Goal: Information Seeking & Learning: Learn about a topic

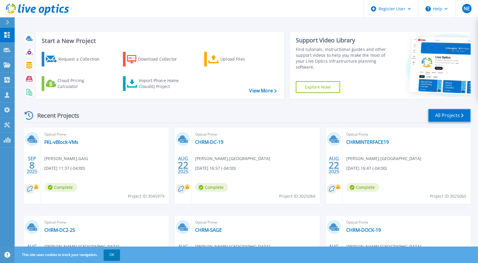
click at [442, 110] on link "All Projects" at bounding box center [449, 115] width 43 height 13
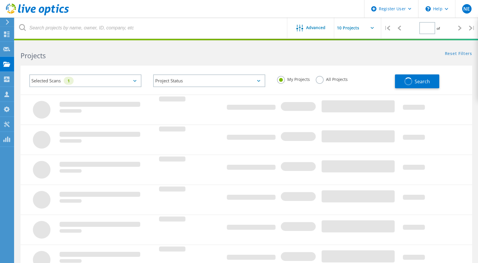
type input "2"
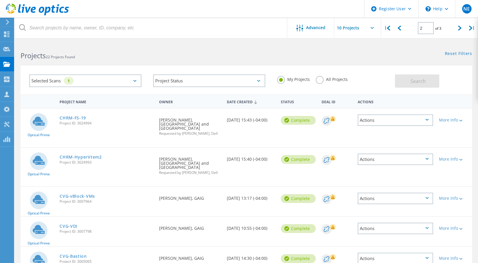
click at [136, 77] on div "Selected Scans 1" at bounding box center [85, 80] width 112 height 13
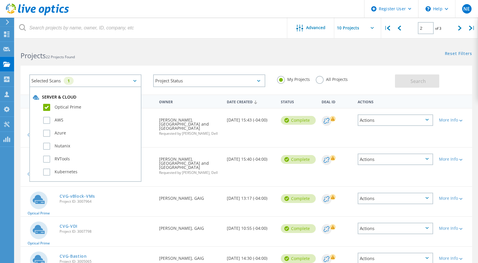
click at [136, 77] on div "Selected Scans 1" at bounding box center [85, 80] width 112 height 13
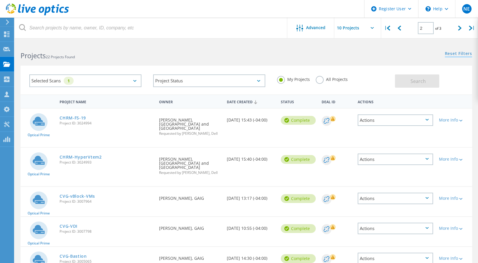
click at [458, 53] on link "Reset Filters" at bounding box center [458, 53] width 27 height 5
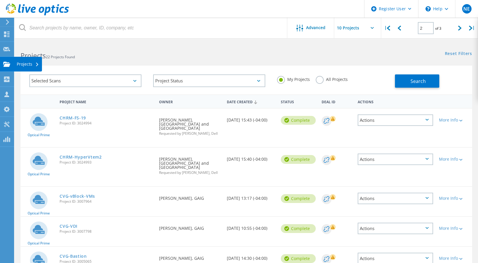
click at [29, 65] on div "Projects" at bounding box center [28, 64] width 22 height 4
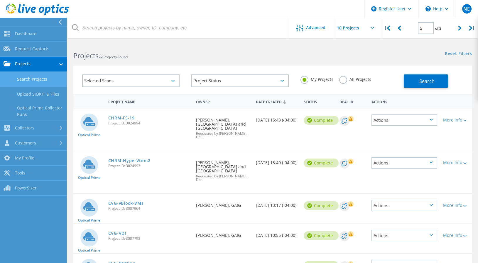
click at [32, 80] on link "Search Projects" at bounding box center [33, 79] width 67 height 15
click at [320, 26] on span "Advanced" at bounding box center [315, 28] width 19 height 4
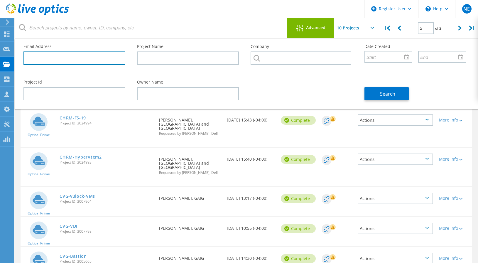
click at [46, 59] on input "text" at bounding box center [74, 57] width 102 height 13
paste input "nick@esystems.net"
type input "[EMAIL_ADDRESS][DOMAIN_NAME]"
click at [254, 78] on div "Project Id Owner Name Search" at bounding box center [245, 90] width 455 height 32
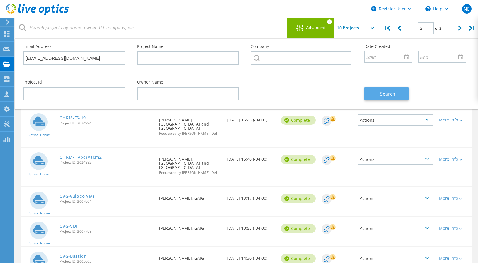
click at [391, 96] on span "Search" at bounding box center [387, 93] width 15 height 6
type input "1"
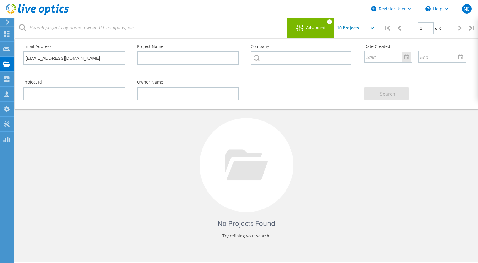
click at [410, 58] on div at bounding box center [406, 57] width 9 height 10
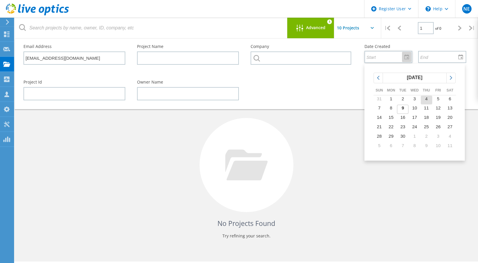
click at [426, 100] on span "4" at bounding box center [427, 98] width 2 height 5
type input "[DATE]"
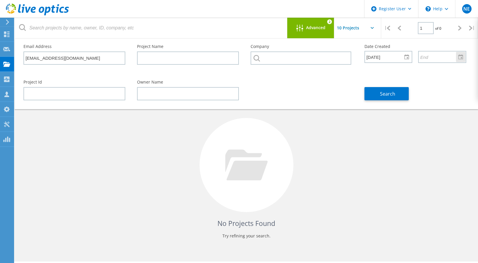
click at [463, 58] on div at bounding box center [460, 57] width 9 height 10
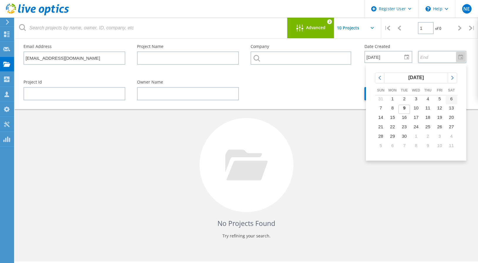
click at [451, 98] on span "6" at bounding box center [452, 98] width 2 height 5
type input "9/6/2025"
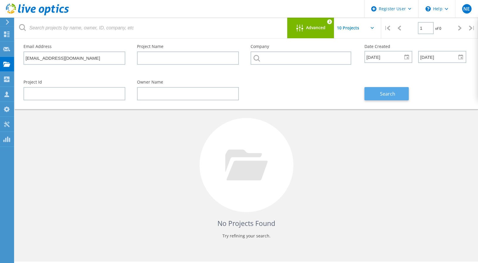
click at [377, 94] on button "Search" at bounding box center [387, 93] width 44 height 13
click at [373, 28] on icon at bounding box center [372, 28] width 3 height 2
click at [358, 30] on input "text" at bounding box center [363, 28] width 59 height 21
click at [276, 155] on div at bounding box center [247, 165] width 94 height 94
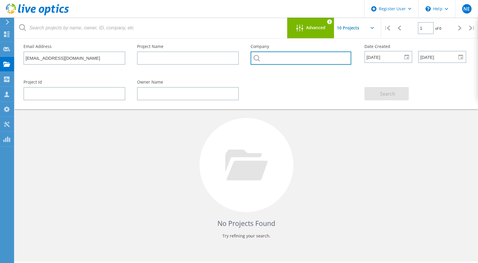
click at [269, 53] on input "text" at bounding box center [301, 57] width 100 height 13
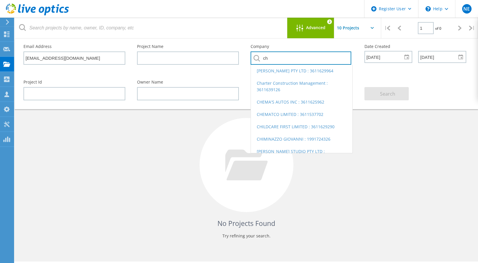
type input "c"
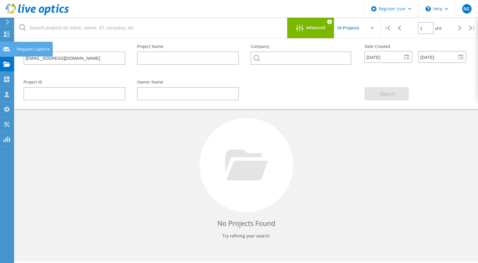
click at [6, 48] on use at bounding box center [6, 49] width 7 height 4
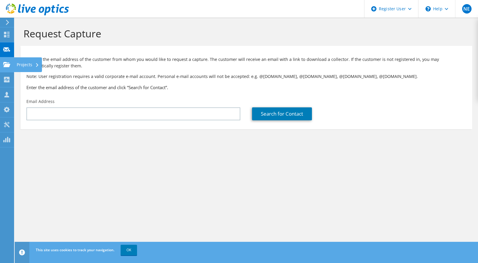
click at [10, 68] on div at bounding box center [6, 65] width 7 height 6
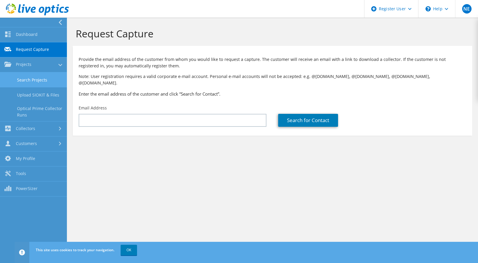
click at [33, 81] on link "Search Projects" at bounding box center [33, 79] width 67 height 15
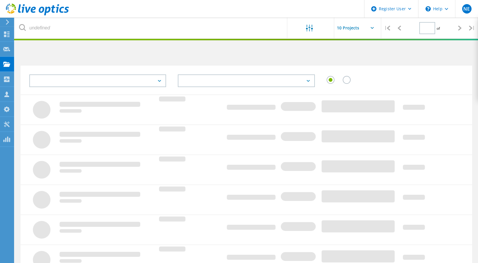
type input "1"
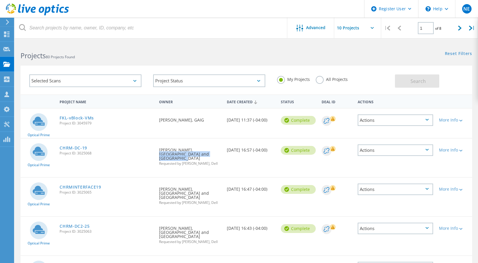
drag, startPoint x: 181, startPoint y: 149, endPoint x: 194, endPoint y: 154, distance: 14.2
click at [194, 154] on div "Requested By [PERSON_NAME], [GEOGRAPHIC_DATA] and Marina Requested by [PERSON_N…" at bounding box center [190, 154] width 68 height 33
copy div "[GEOGRAPHIC_DATA]"
click at [136, 83] on div "Selected Scans" at bounding box center [85, 80] width 112 height 13
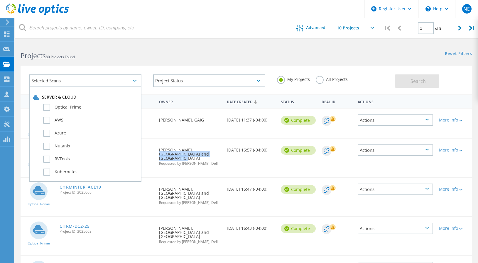
click at [136, 83] on div "Selected Scans" at bounding box center [85, 80] width 112 height 13
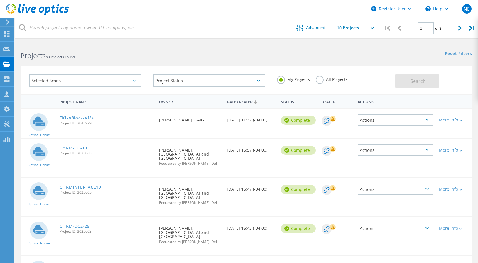
click at [330, 55] on div "Projects 80 Projects Found Reset Filters Show Filters" at bounding box center [247, 51] width 464 height 16
click at [310, 35] on div "Advanced" at bounding box center [311, 28] width 47 height 21
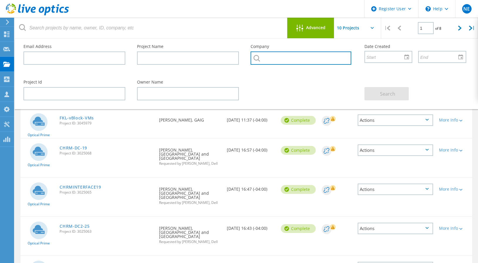
click at [269, 58] on input "text" at bounding box center [301, 57] width 100 height 13
paste input "[GEOGRAPHIC_DATA]"
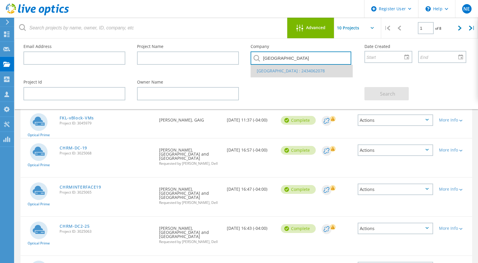
type input "[GEOGRAPHIC_DATA]"
click at [275, 76] on li "[GEOGRAPHIC_DATA] : 2434062078" at bounding box center [301, 71] width 101 height 12
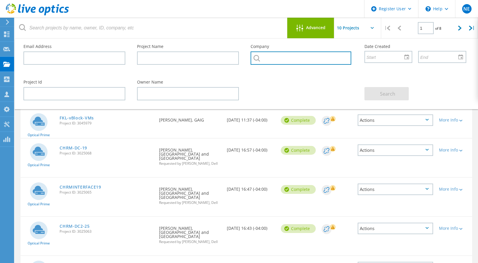
click at [288, 54] on input "text" at bounding box center [301, 57] width 100 height 13
paste input "[GEOGRAPHIC_DATA]"
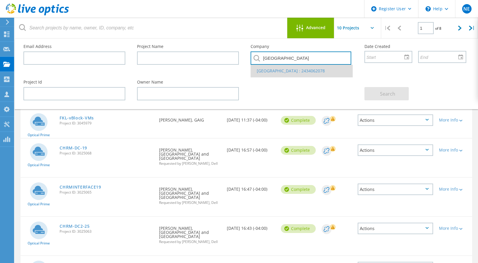
type input "[GEOGRAPHIC_DATA]"
click at [281, 69] on li "[GEOGRAPHIC_DATA] : 2434062078" at bounding box center [301, 71] width 101 height 12
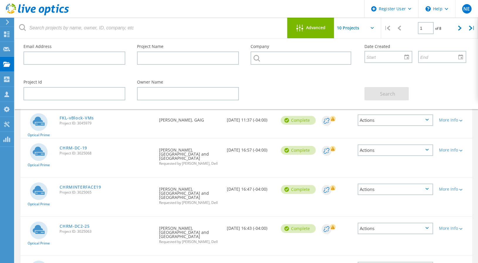
click at [285, 66] on div at bounding box center [302, 59] width 102 height 17
click at [286, 61] on input "text" at bounding box center [301, 57] width 100 height 13
paste input "[GEOGRAPHIC_DATA]"
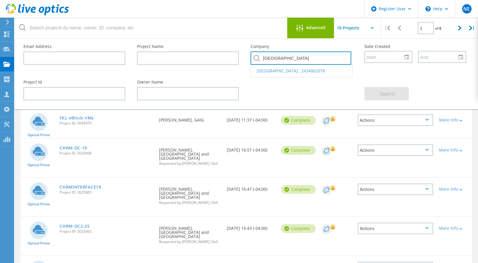
type input "[GEOGRAPHIC_DATA]"
click at [416, 105] on div "Search" at bounding box center [416, 90] width 114 height 32
click at [289, 53] on input "text" at bounding box center [301, 57] width 100 height 13
click at [286, 57] on input "text" at bounding box center [301, 57] width 100 height 13
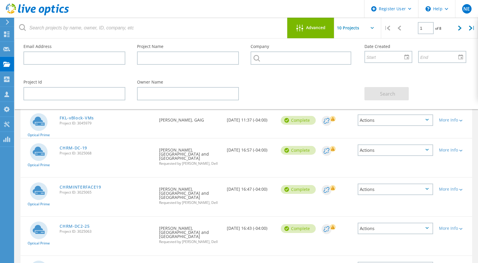
click at [317, 30] on span "Advanced" at bounding box center [315, 28] width 19 height 4
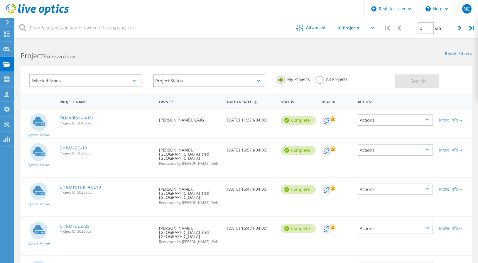
click at [319, 78] on label "All Projects" at bounding box center [332, 79] width 32 height 6
click at [0, 0] on input "All Projects" at bounding box center [0, 0] width 0 height 0
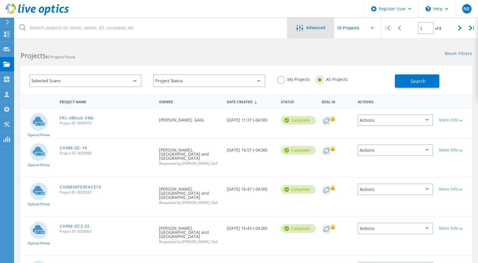
click at [306, 28] on span "Advanced" at bounding box center [315, 28] width 19 height 4
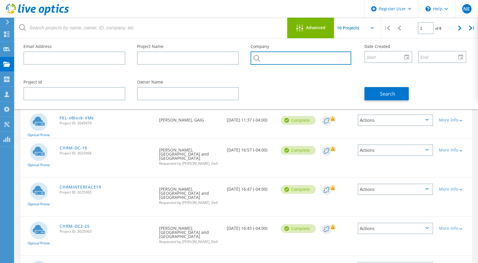
click at [275, 60] on input "text" at bounding box center [301, 57] width 100 height 13
paste input "[GEOGRAPHIC_DATA]"
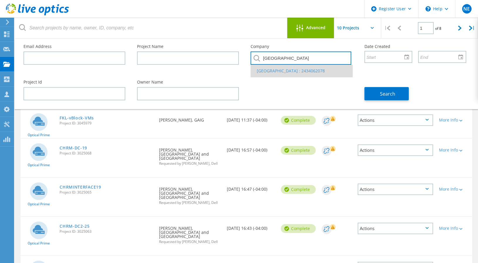
type input "[GEOGRAPHIC_DATA]"
click at [280, 73] on li "[GEOGRAPHIC_DATA] : 2434062078" at bounding box center [301, 71] width 101 height 12
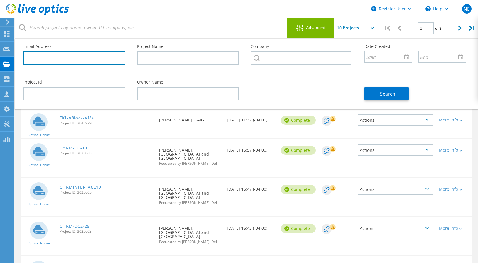
click at [65, 62] on input "text" at bounding box center [74, 57] width 102 height 13
type input "[EMAIL_ADDRESS][DOMAIN_NAME]"
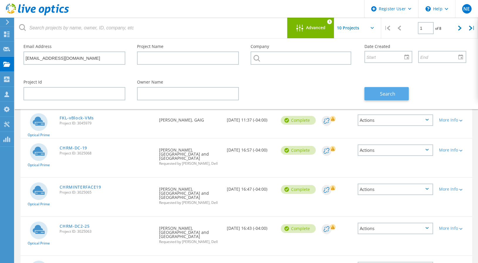
click at [392, 95] on span "Search" at bounding box center [387, 93] width 15 height 6
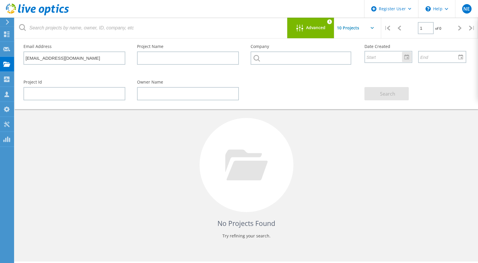
click at [409, 62] on div at bounding box center [407, 56] width 10 height 11
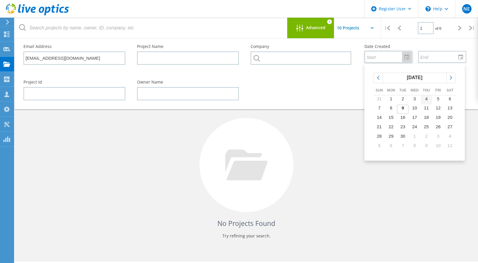
click at [426, 99] on span "4" at bounding box center [427, 98] width 2 height 5
type input "[DATE]"
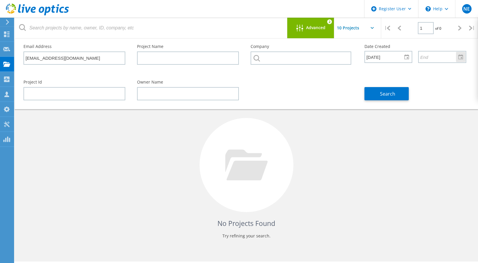
click at [461, 60] on div at bounding box center [460, 57] width 9 height 10
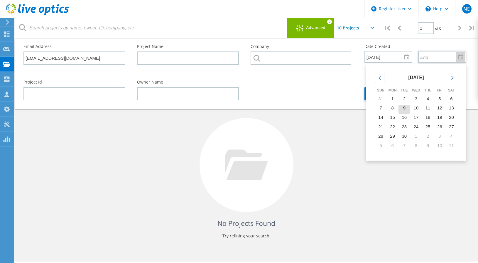
click at [408, 105] on td "9" at bounding box center [405, 109] width 12 height 9
type input "[DATE]"
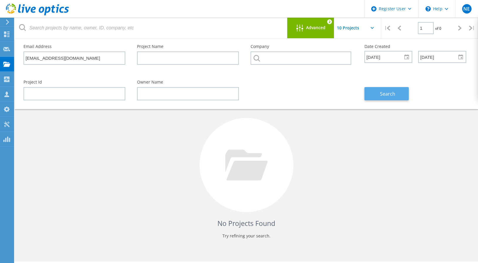
click at [386, 94] on span "Search" at bounding box center [387, 93] width 15 height 6
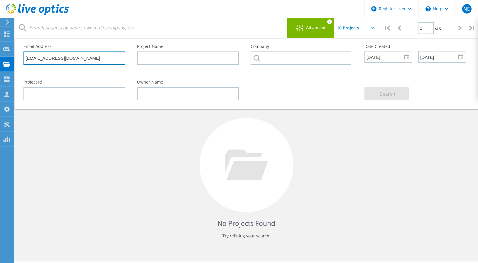
click at [65, 51] on input "[EMAIL_ADDRESS][DOMAIN_NAME]" at bounding box center [74, 57] width 102 height 13
drag, startPoint x: 67, startPoint y: 56, endPoint x: -79, endPoint y: 54, distance: 146.0
click at [0, 54] on html "Register User \n Help Explore Helpful Articles Contact Support NE Dell User [PE…" at bounding box center [239, 139] width 478 height 279
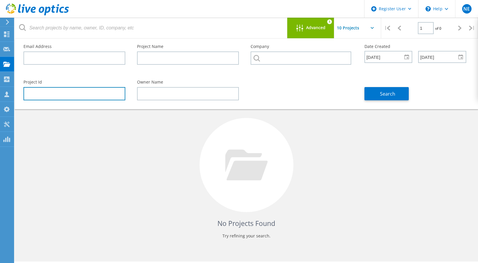
click at [48, 91] on input "text" at bounding box center [74, 93] width 102 height 13
type input "3042447"
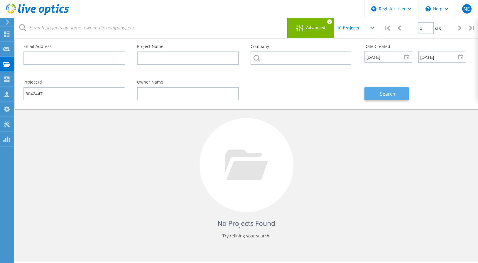
click at [395, 93] on span "Search" at bounding box center [387, 93] width 15 height 6
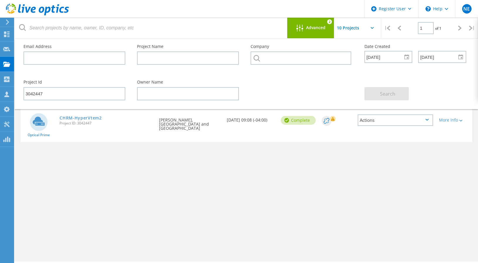
click at [83, 121] on span "Project ID: 3042447" at bounding box center [107, 123] width 94 height 4
click at [84, 118] on link "CHRM-HyperVtem2" at bounding box center [81, 118] width 42 height 4
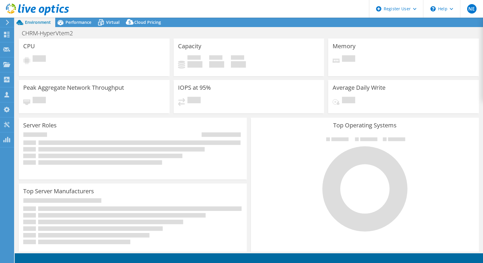
select select "USD"
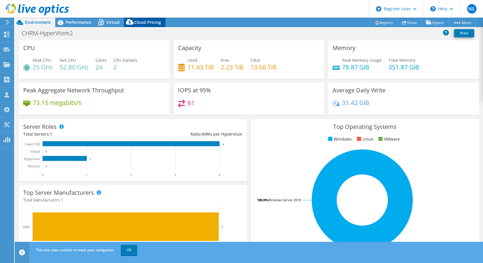
click at [135, 23] on span "Cloud Pricing" at bounding box center [147, 22] width 27 height 6
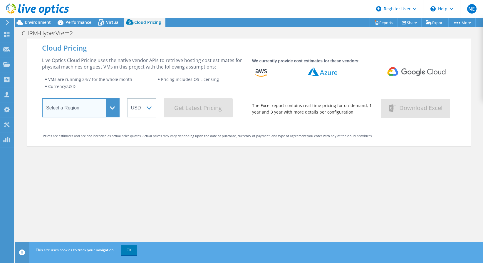
click at [112, 110] on select "Select a Region [GEOGRAPHIC_DATA] ([GEOGRAPHIC_DATA]) [GEOGRAPHIC_DATA] ([GEOGR…" at bounding box center [81, 107] width 78 height 19
select select "USEast"
click at [42, 100] on select "Select a Region [GEOGRAPHIC_DATA] ([GEOGRAPHIC_DATA]) [GEOGRAPHIC_DATA] ([GEOGR…" at bounding box center [81, 107] width 78 height 19
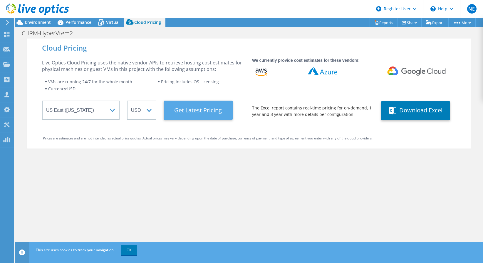
click at [197, 107] on Latest "Get Latest Pricing" at bounding box center [198, 109] width 69 height 19
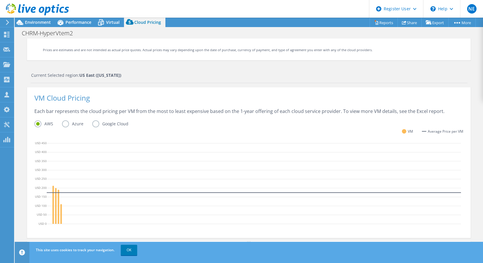
click at [64, 124] on label "Azure" at bounding box center [77, 123] width 30 height 7
click at [0, 0] on input "Azure" at bounding box center [0, 0] width 0 height 0
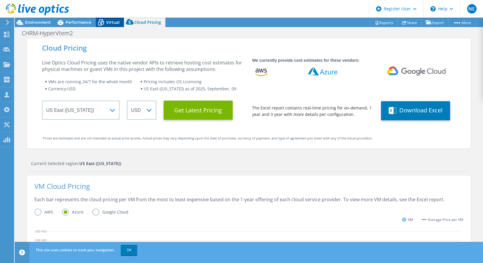
click at [113, 18] on div "Virtual" at bounding box center [110, 22] width 28 height 9
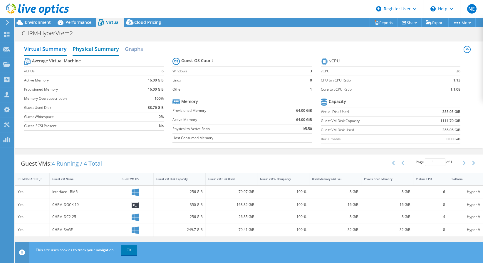
click at [105, 51] on h2 "Physical Summary" at bounding box center [96, 49] width 46 height 13
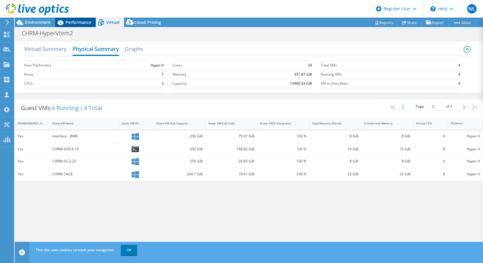
click at [65, 23] on icon at bounding box center [60, 22] width 10 height 10
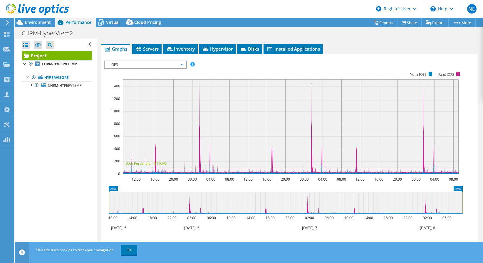
scroll to position [9, 0]
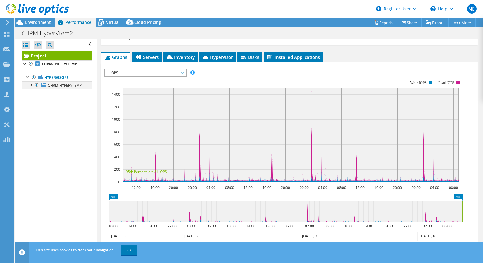
click at [32, 85] on div at bounding box center [31, 84] width 6 height 6
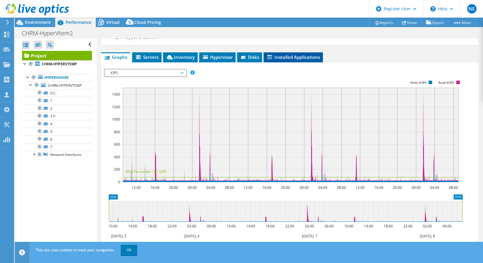
click at [306, 59] on span "Installed Applications" at bounding box center [292, 57] width 53 height 6
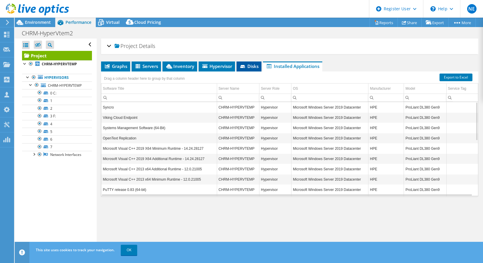
click at [244, 68] on icon at bounding box center [242, 66] width 5 height 3
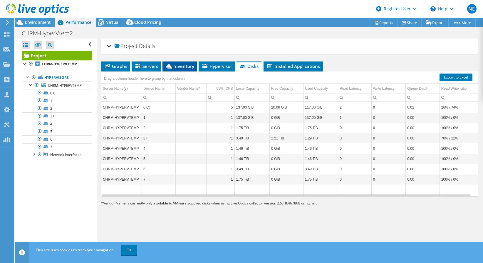
click at [187, 68] on span "Inventory" at bounding box center [179, 66] width 29 height 6
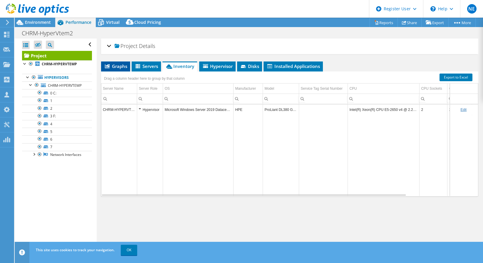
click at [118, 67] on span "Graphs" at bounding box center [115, 66] width 23 height 6
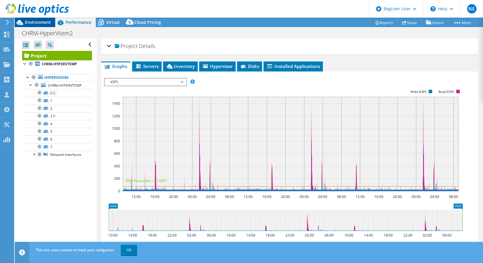
click at [41, 20] on span "Environment" at bounding box center [38, 22] width 26 height 6
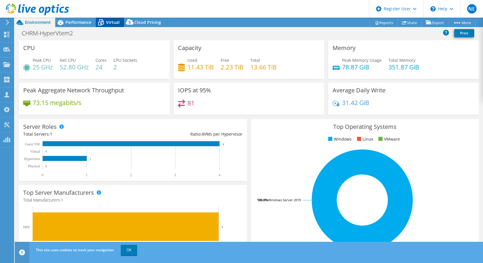
click at [116, 20] on span "Virtual" at bounding box center [113, 22] width 14 height 6
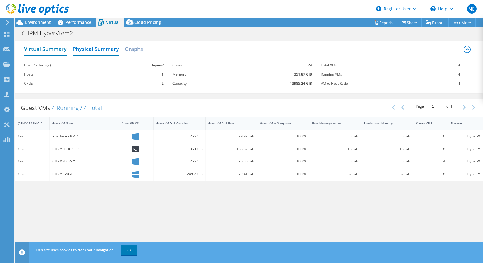
click at [45, 48] on h2 "Virtual Summary" at bounding box center [45, 49] width 43 height 13
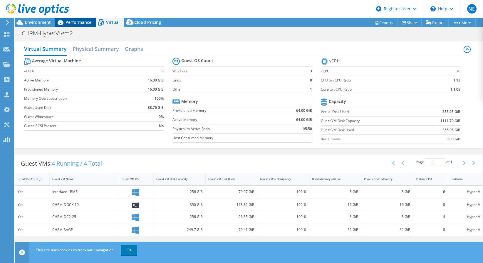
click at [78, 21] on span "Performance" at bounding box center [78, 22] width 26 height 6
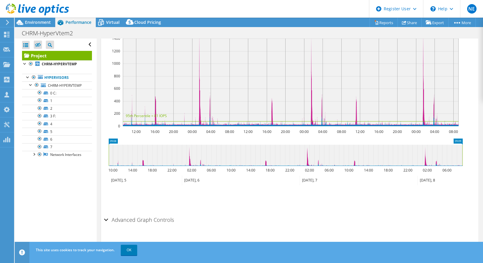
scroll to position [68, 0]
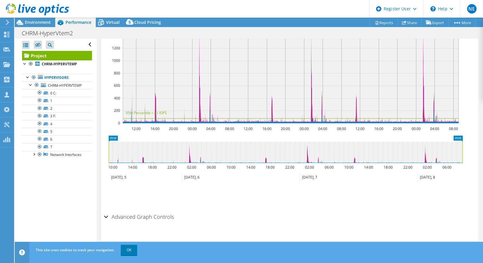
click at [107, 215] on div "Advanced Graph Controls" at bounding box center [289, 217] width 371 height 13
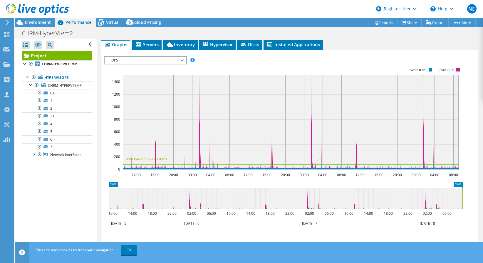
scroll to position [0, 0]
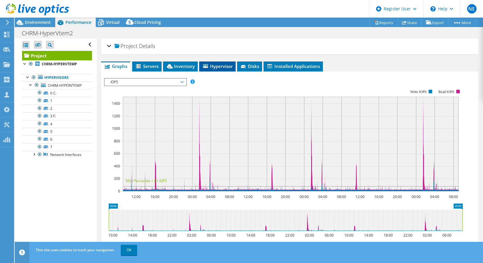
click at [212, 66] on span "Hypervisor" at bounding box center [217, 66] width 31 height 6
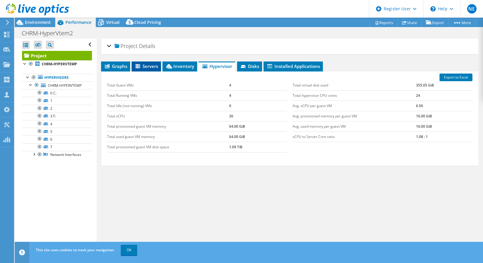
click at [155, 67] on span "Servers" at bounding box center [146, 66] width 23 height 6
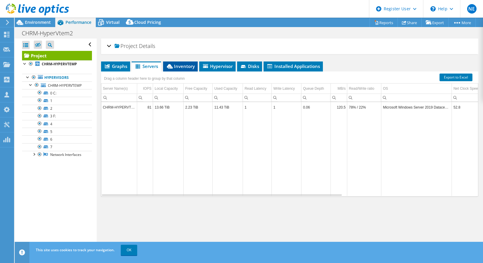
click at [185, 65] on span "Inventory" at bounding box center [180, 66] width 29 height 6
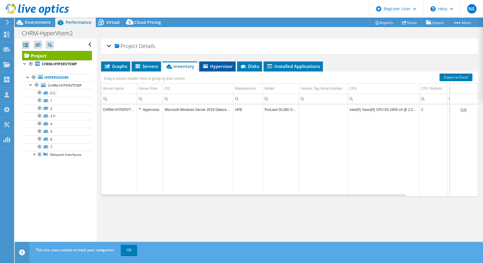
click at [216, 70] on li "Hypervisor" at bounding box center [217, 66] width 36 height 10
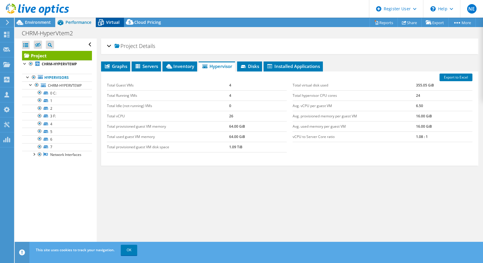
click at [112, 20] on span "Virtual" at bounding box center [113, 22] width 14 height 6
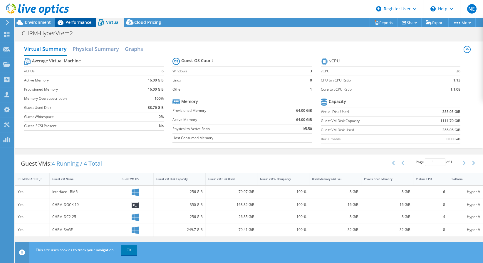
click at [76, 25] on div "Performance" at bounding box center [75, 22] width 41 height 9
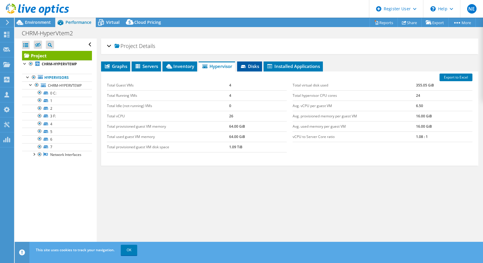
click at [254, 69] on span "Disks" at bounding box center [249, 66] width 19 height 6
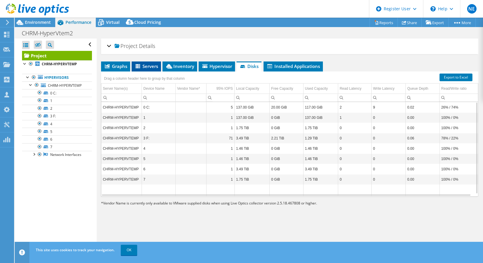
click at [152, 66] on span "Servers" at bounding box center [146, 66] width 23 height 6
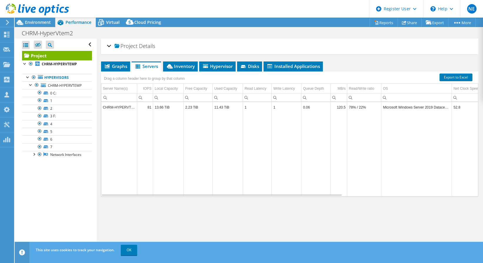
click at [141, 47] on span "Details" at bounding box center [147, 45] width 16 height 7
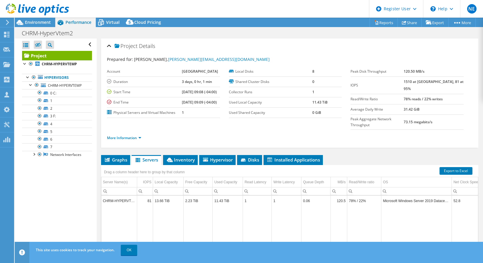
click at [83, 45] on div "Open All Close All Hide Excluded Nodes Project Tree Filter" at bounding box center [57, 44] width 70 height 12
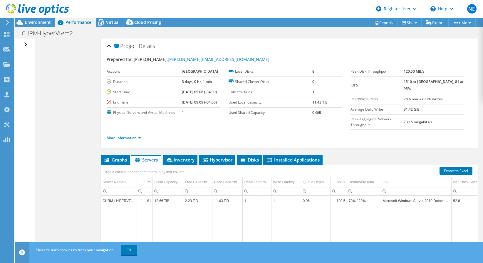
click at [24, 44] on div "Open All Close All Hide Excluded Nodes Project Tree Filter" at bounding box center [26, 44] width 9 height 12
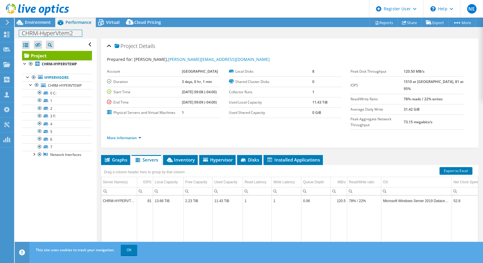
click at [43, 33] on h1 "CHRM-HyperVtem2" at bounding box center [50, 33] width 63 height 6
click at [113, 24] on span "Virtual" at bounding box center [113, 22] width 14 height 6
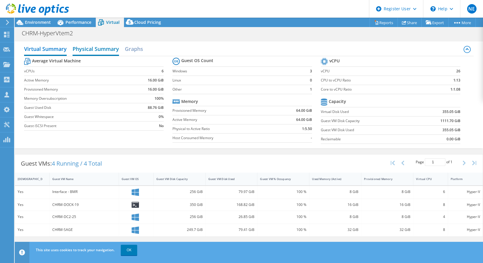
click at [90, 49] on h2 "Physical Summary" at bounding box center [96, 49] width 46 height 13
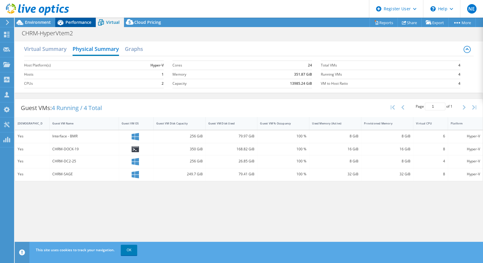
click at [84, 23] on span "Performance" at bounding box center [78, 22] width 26 height 6
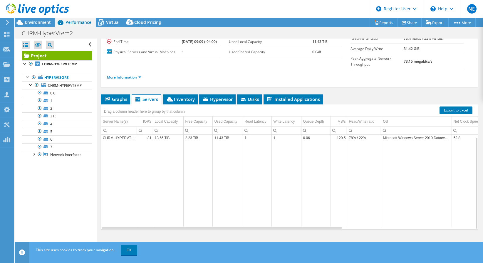
scroll to position [61, 0]
click at [184, 97] on span "Inventory" at bounding box center [180, 99] width 29 height 6
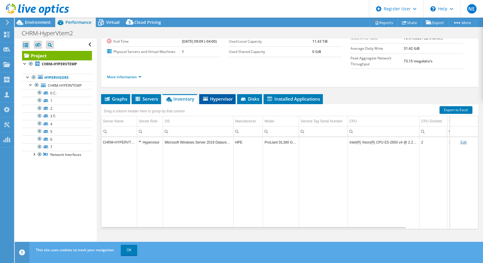
click at [214, 98] on span "Hypervisor" at bounding box center [217, 99] width 31 height 6
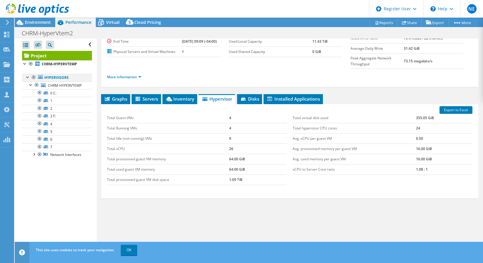
click at [27, 77] on div at bounding box center [28, 77] width 6 height 6
click at [26, 77] on div at bounding box center [28, 77] width 6 height 6
click at [29, 85] on div at bounding box center [31, 84] width 6 height 6
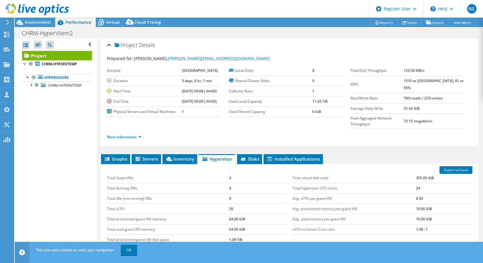
scroll to position [0, 0]
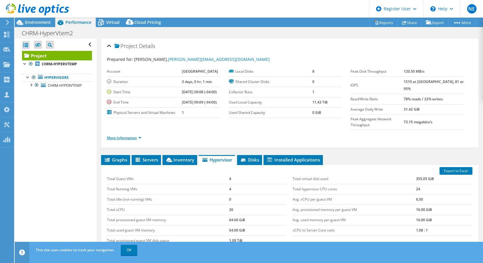
click at [135, 138] on link "More Information" at bounding box center [124, 137] width 34 height 5
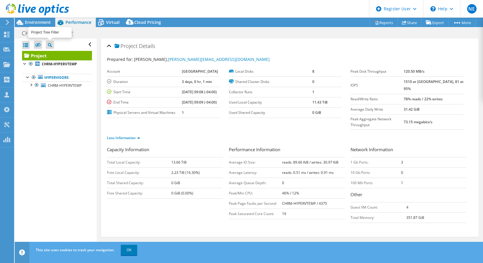
click at [51, 45] on icon at bounding box center [50, 45] width 4 height 4
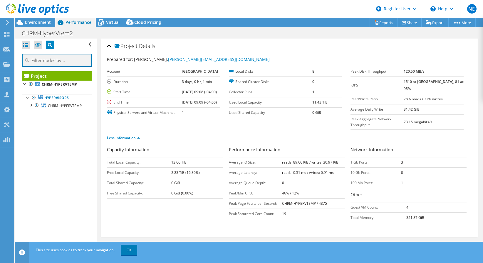
click at [44, 59] on input "text" at bounding box center [57, 60] width 70 height 13
drag, startPoint x: 62, startPoint y: 63, endPoint x: 7, endPoint y: 63, distance: 54.6
click at [7, 63] on div "NE Dell User Nick Eaton Nicholas.Eaton@dell.com Dell My Profile Log Out \n Help…" at bounding box center [241, 131] width 483 height 263
type input "esystem"
click at [63, 125] on div "Open All Close All Hide Excluded Nodes Project Tree Filter esystem" at bounding box center [56, 144] width 82 height 213
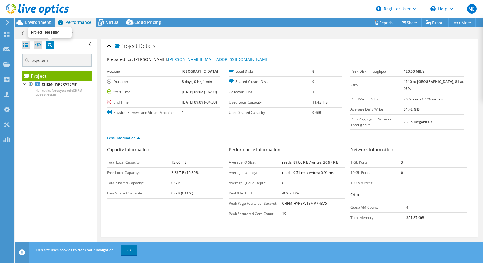
click at [49, 46] on icon at bounding box center [50, 45] width 4 height 4
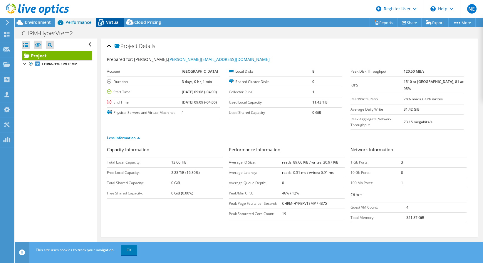
click at [114, 21] on span "Virtual" at bounding box center [113, 22] width 14 height 6
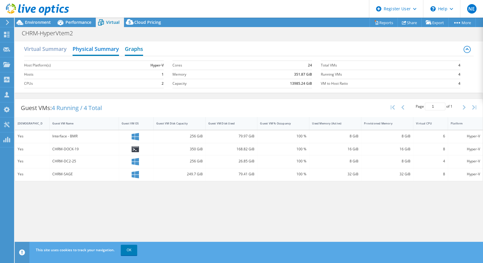
click at [137, 46] on h2 "Graphs" at bounding box center [134, 49] width 18 height 13
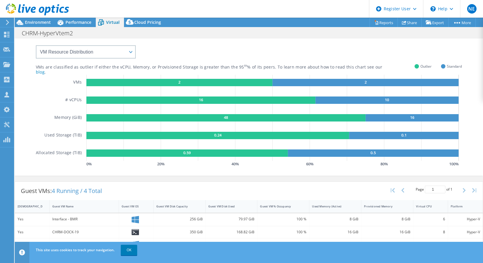
scroll to position [34, 0]
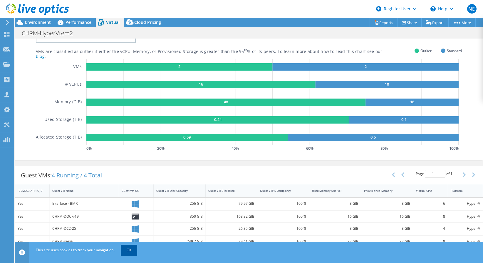
click at [131, 250] on link "OK" at bounding box center [129, 249] width 16 height 11
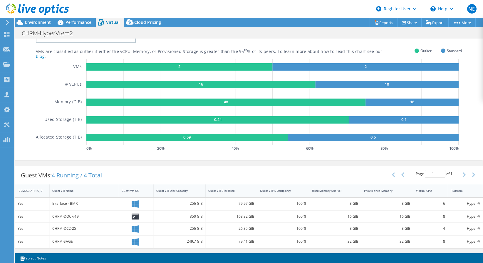
scroll to position [0, 0]
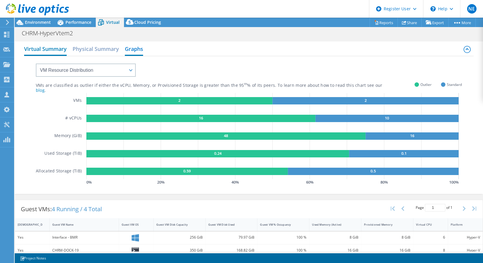
click at [47, 50] on h2 "Virtual Summary" at bounding box center [45, 49] width 43 height 13
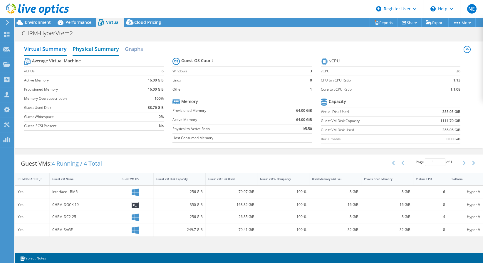
click at [110, 52] on h2 "Physical Summary" at bounding box center [96, 49] width 46 height 13
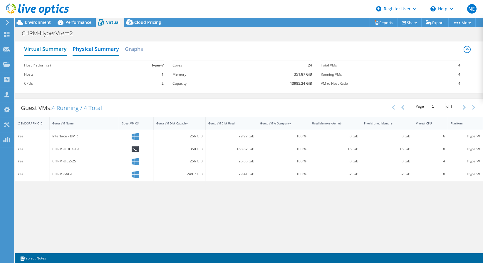
click at [51, 48] on h2 "Virtual Summary" at bounding box center [45, 49] width 43 height 13
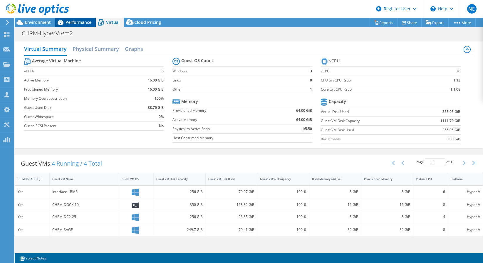
click at [77, 25] on div "Performance" at bounding box center [75, 22] width 41 height 9
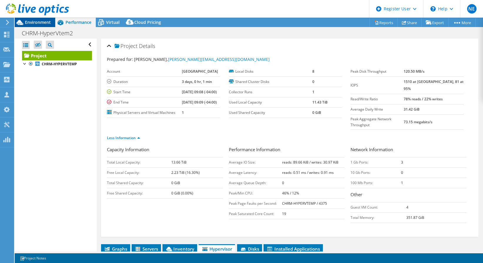
click at [42, 21] on span "Environment" at bounding box center [38, 22] width 26 height 6
